Goal: Transaction & Acquisition: Purchase product/service

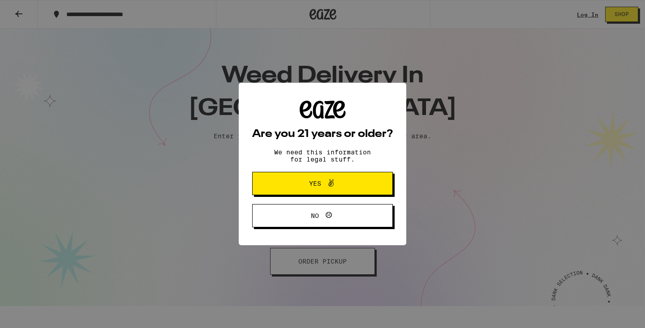
click at [321, 187] on span at bounding box center [328, 184] width 15 height 12
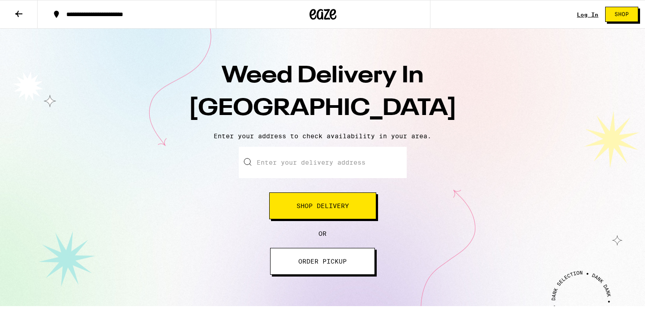
click at [317, 164] on input "Enter your delivery address" at bounding box center [323, 162] width 168 height 31
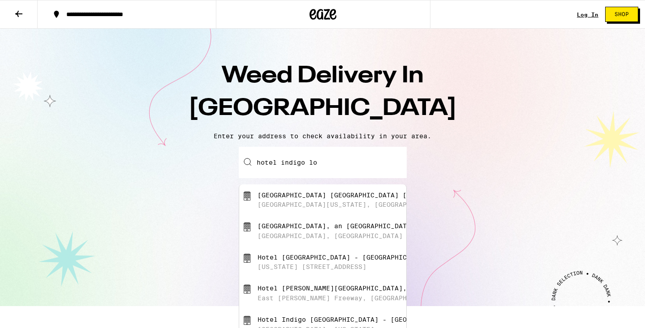
click at [313, 225] on div "[GEOGRAPHIC_DATA], an [GEOGRAPHIC_DATA]" at bounding box center [335, 226] width 157 height 7
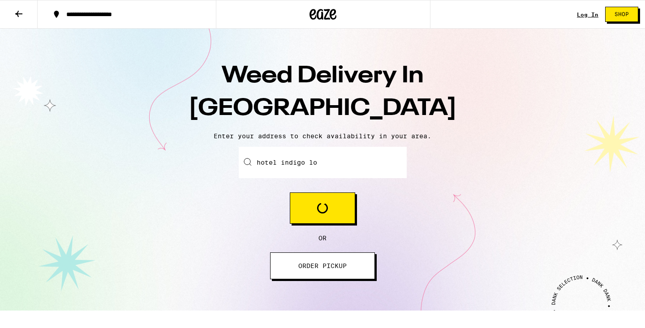
type input "[GEOGRAPHIC_DATA], an [GEOGRAPHIC_DATA], [GEOGRAPHIC_DATA], [GEOGRAPHIC_DATA]"
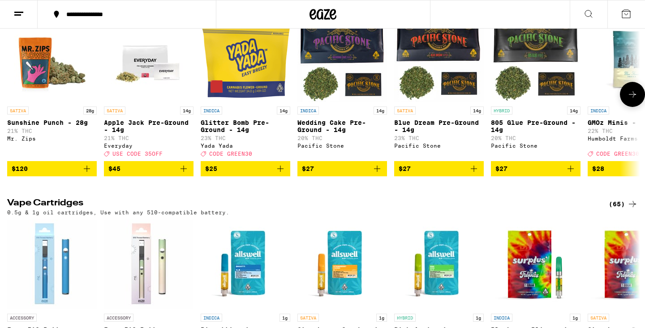
click at [634, 107] on button at bounding box center [632, 94] width 25 height 25
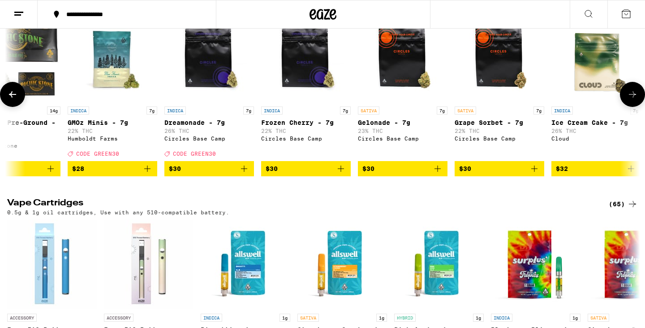
scroll to position [0, 533]
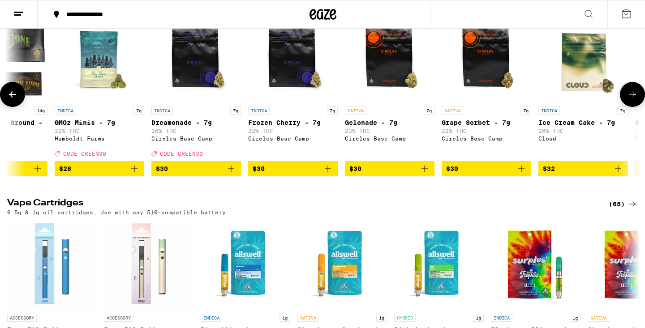
click at [634, 100] on icon at bounding box center [632, 94] width 11 height 11
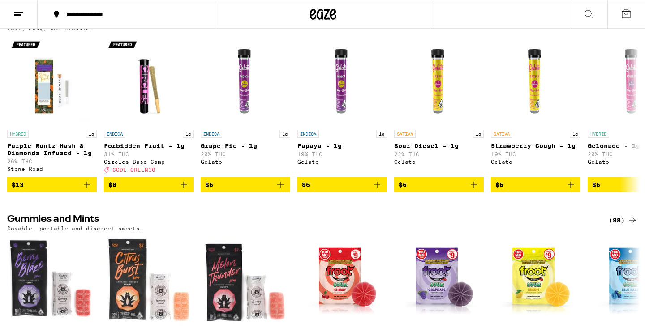
scroll to position [2357, 0]
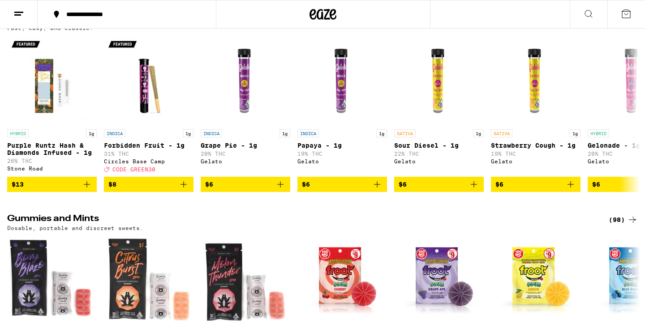
click at [625, 25] on div "(55)" at bounding box center [622, 19] width 29 height 11
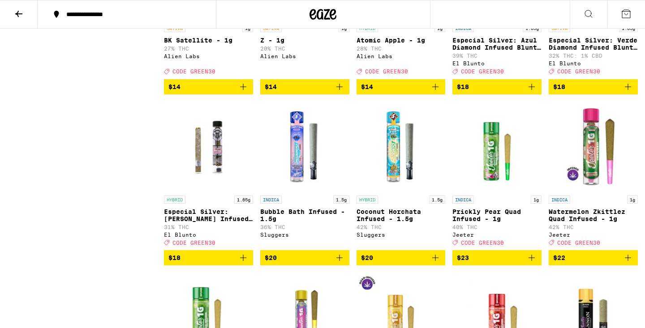
scroll to position [1198, 0]
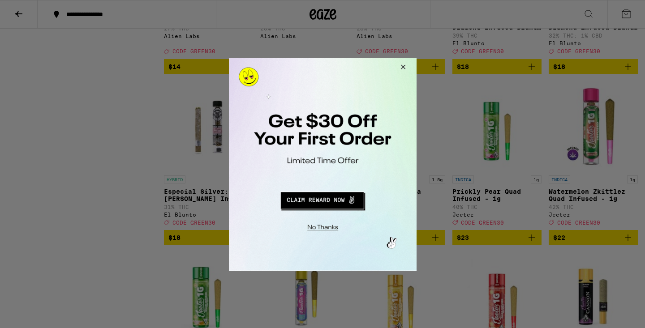
click at [403, 65] on button "Close Modal" at bounding box center [401, 67] width 24 height 21
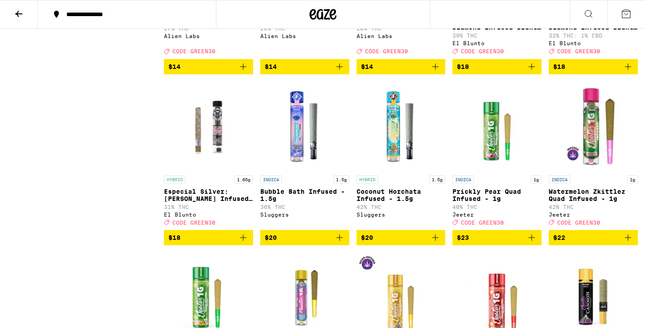
click at [394, 55] on span "CODE GREEN30" at bounding box center [386, 52] width 43 height 6
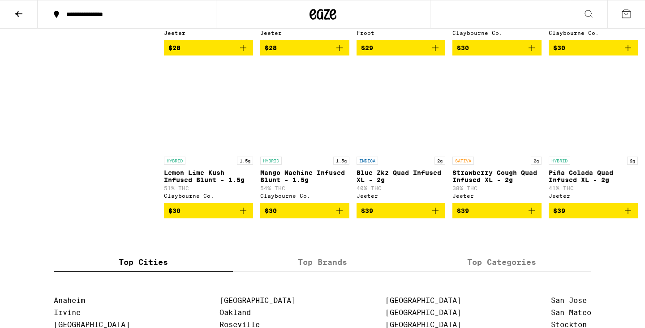
scroll to position [1715, 0]
